Goal: Task Accomplishment & Management: Use online tool/utility

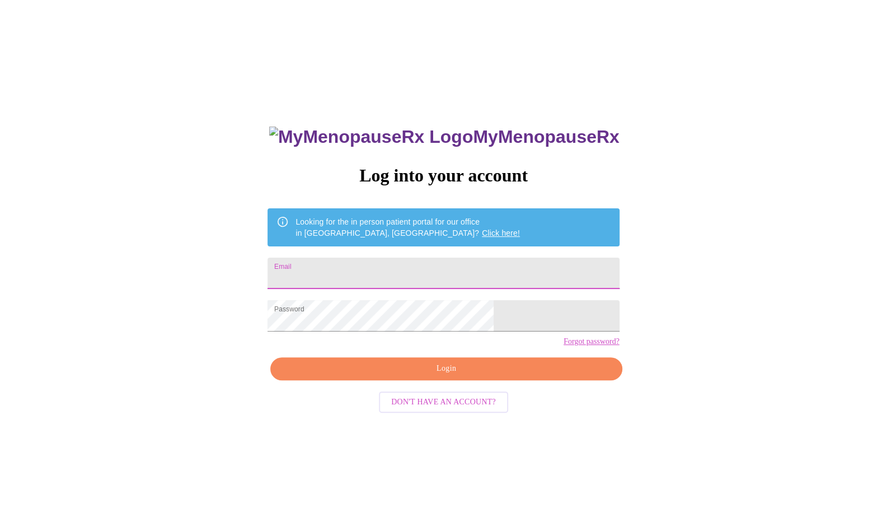
click at [368, 261] on input "Email" at bounding box center [442, 272] width 351 height 31
click at [445, 273] on input "[EMAIL_ADDRESS][PERSON_NAME][DOMAIN_NAME]" at bounding box center [442, 272] width 351 height 31
type input "[EMAIL_ADDRESS][PERSON_NAME][DOMAIN_NAME]"
click at [448, 376] on span "Login" at bounding box center [446, 369] width 326 height 14
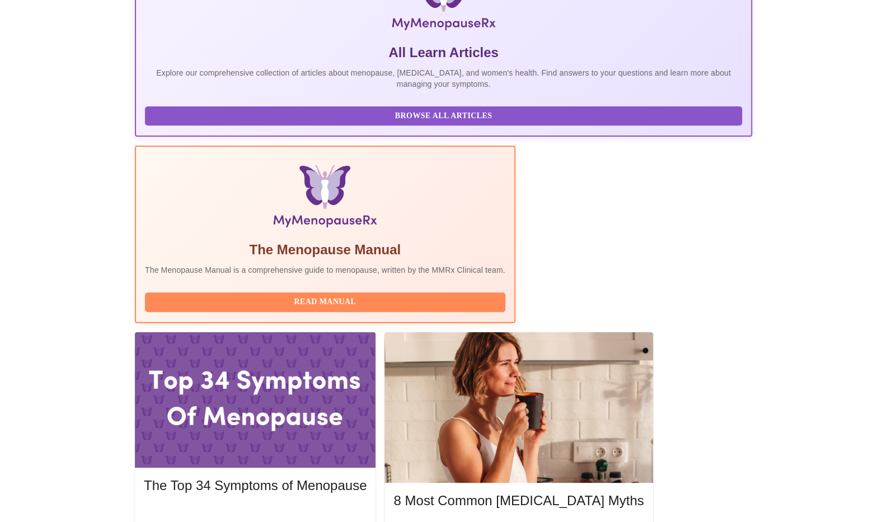
scroll to position [215, 0]
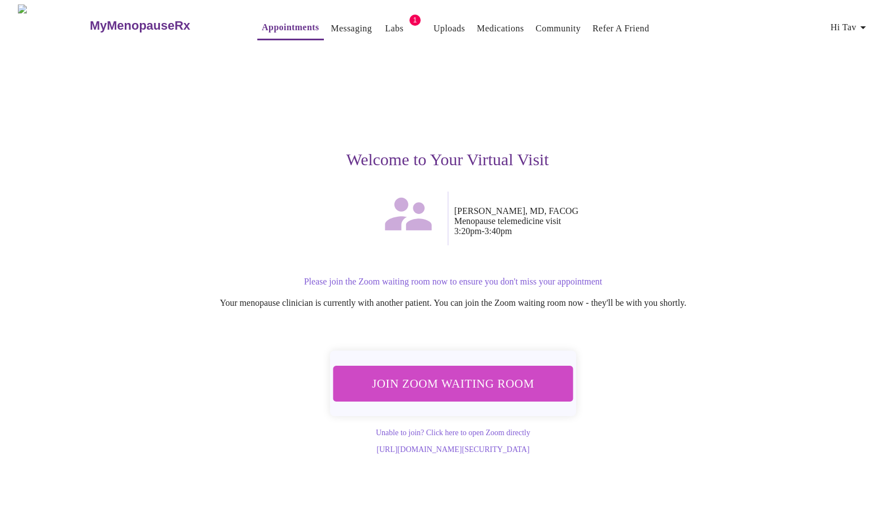
click at [467, 381] on span "Join Zoom Waiting Room" at bounding box center [453, 383] width 210 height 21
